Goal: Find specific page/section: Find specific page/section

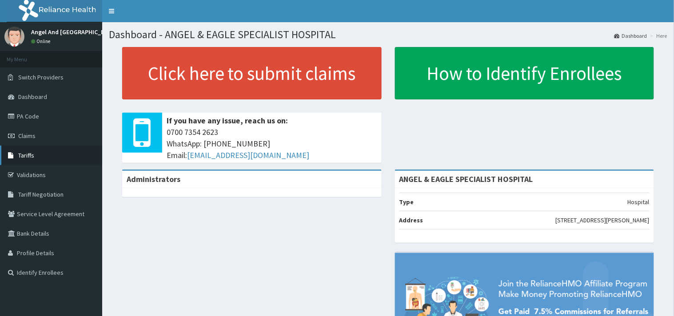
click at [36, 149] on link "Tariffs" at bounding box center [51, 156] width 102 height 20
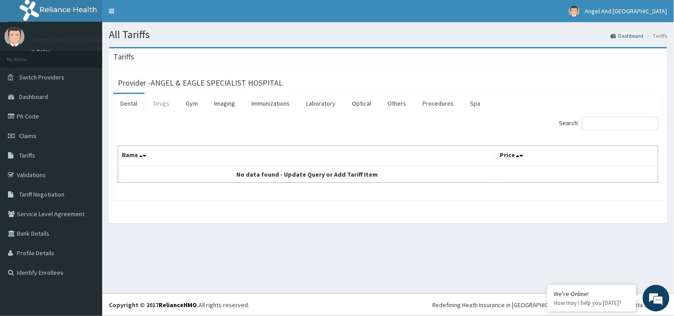
click at [160, 103] on link "Drugs" at bounding box center [162, 103] width 30 height 19
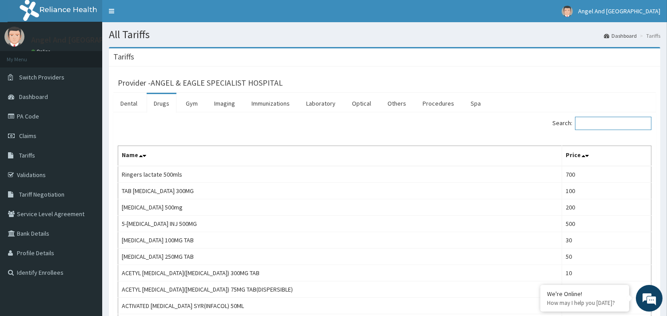
click at [605, 119] on input "Search:" at bounding box center [613, 123] width 76 height 13
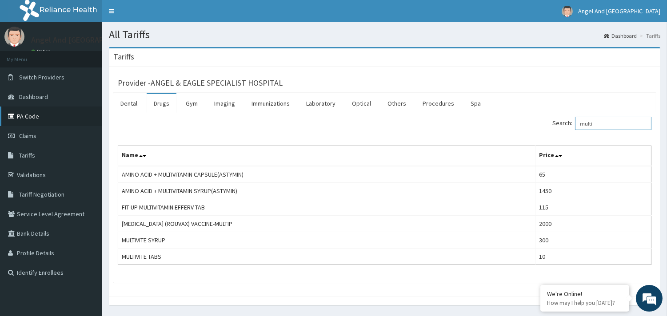
type input "multi"
click at [50, 117] on link "PA Code" at bounding box center [51, 117] width 102 height 20
